Goal: Book appointment/travel/reservation

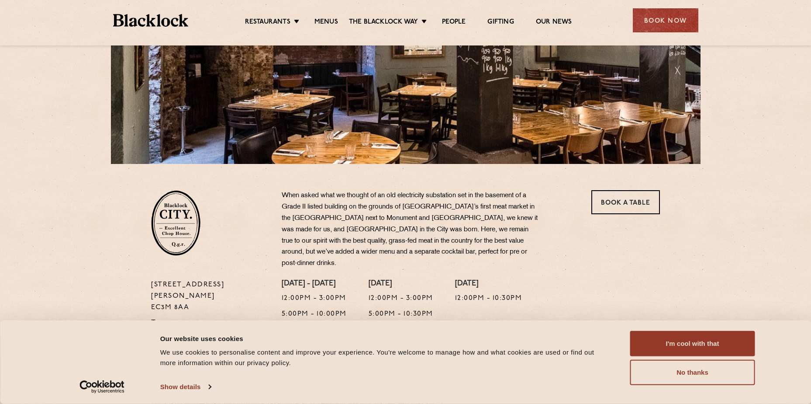
scroll to position [131, 0]
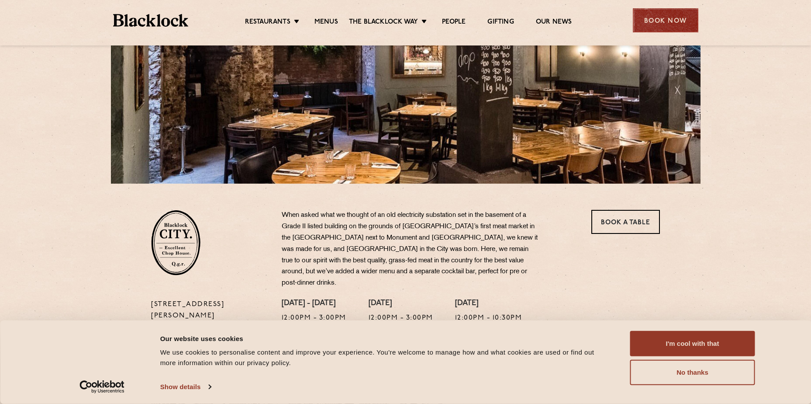
click at [667, 20] on div "Book Now" at bounding box center [666, 20] width 66 height 24
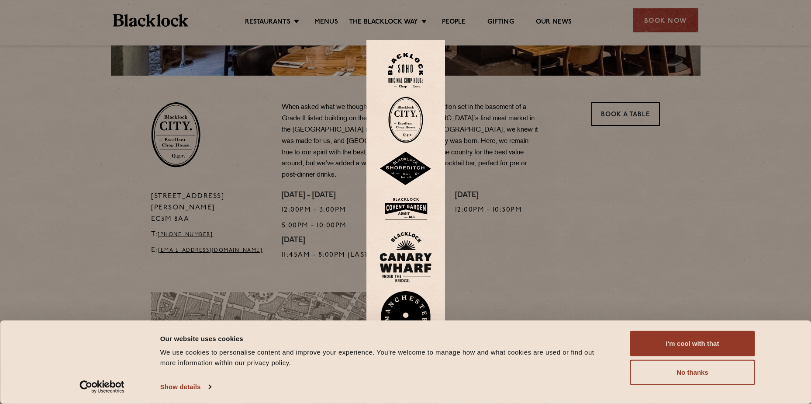
scroll to position [262, 0]
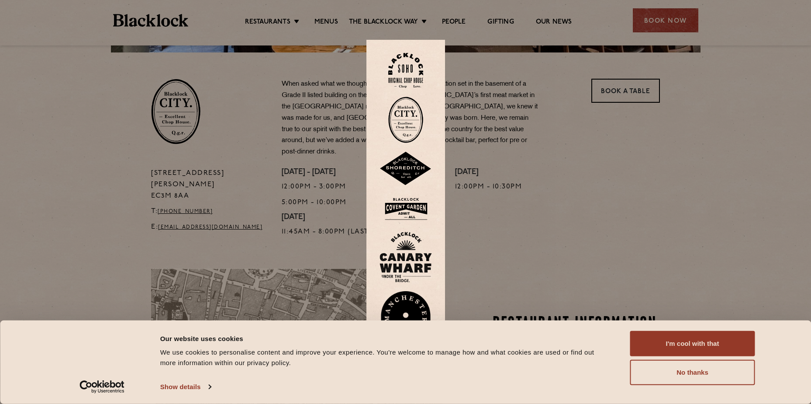
click at [405, 124] on img at bounding box center [405, 120] width 35 height 46
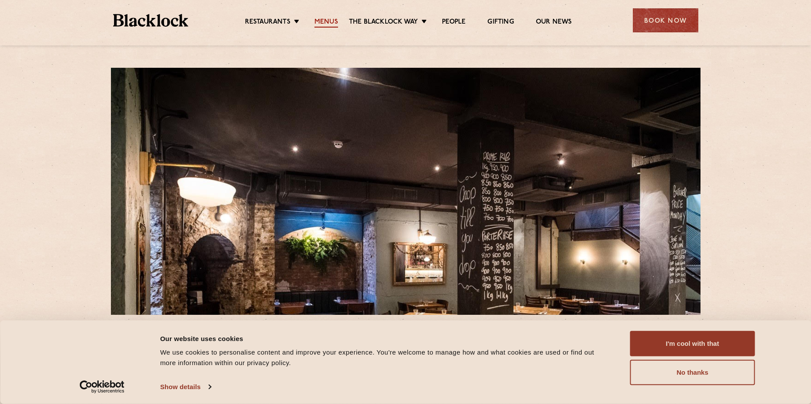
click at [327, 23] on link "Menus" at bounding box center [327, 23] width 24 height 10
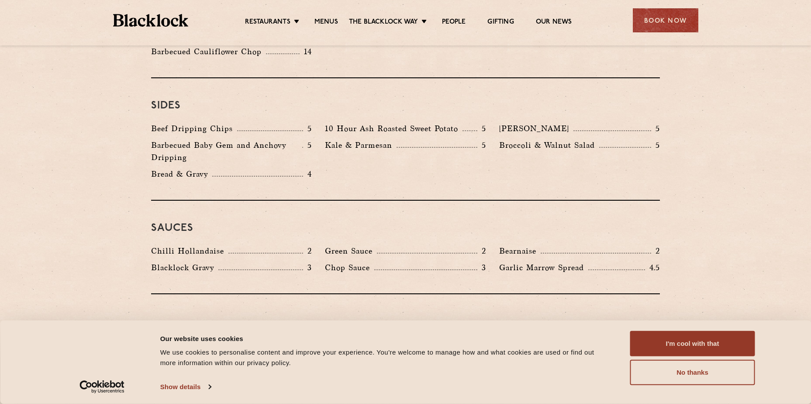
scroll to position [1305, 0]
